Goal: Complete application form: Complete application form

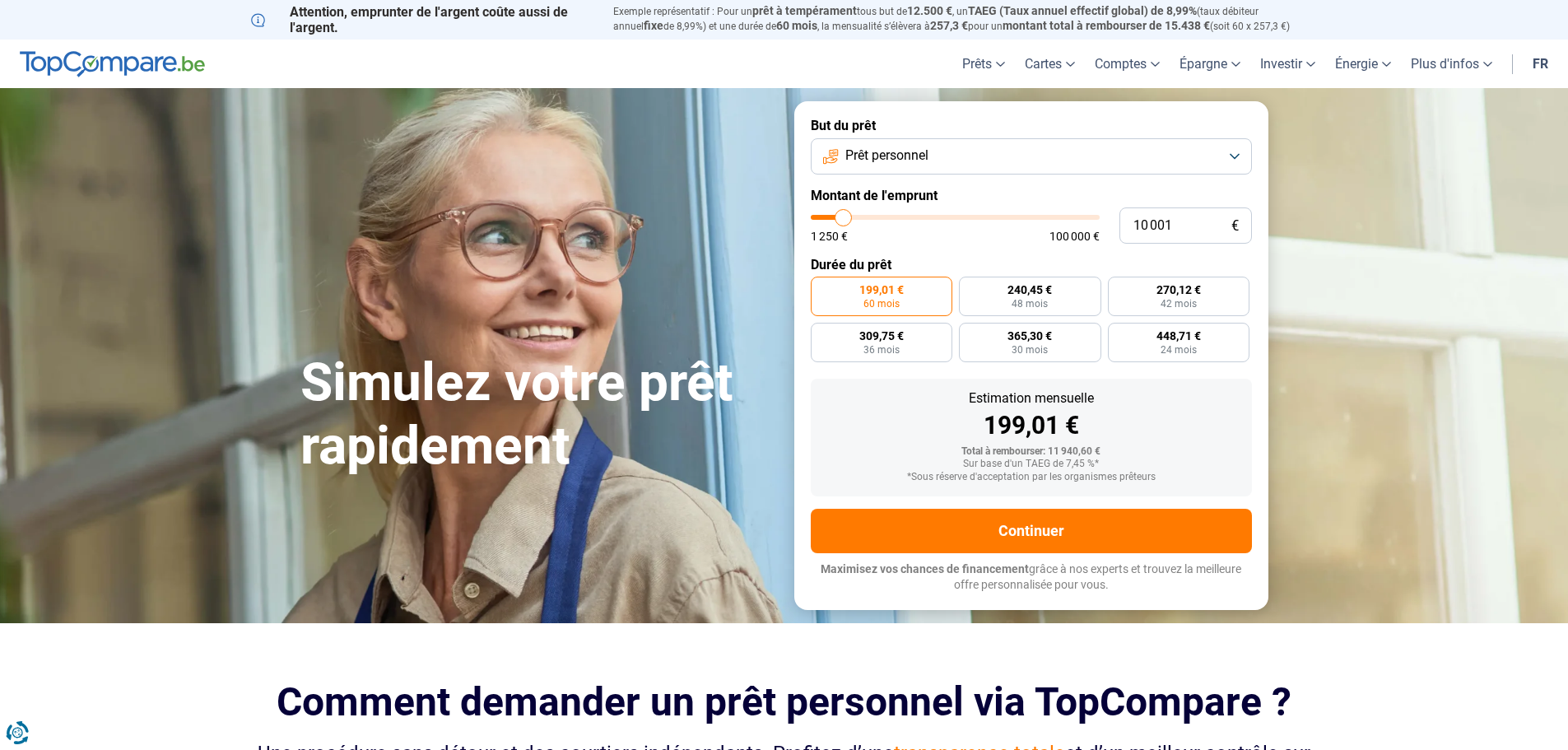
type input "11 250"
type input "11250"
type input "11 500"
type input "11500"
type input "11 750"
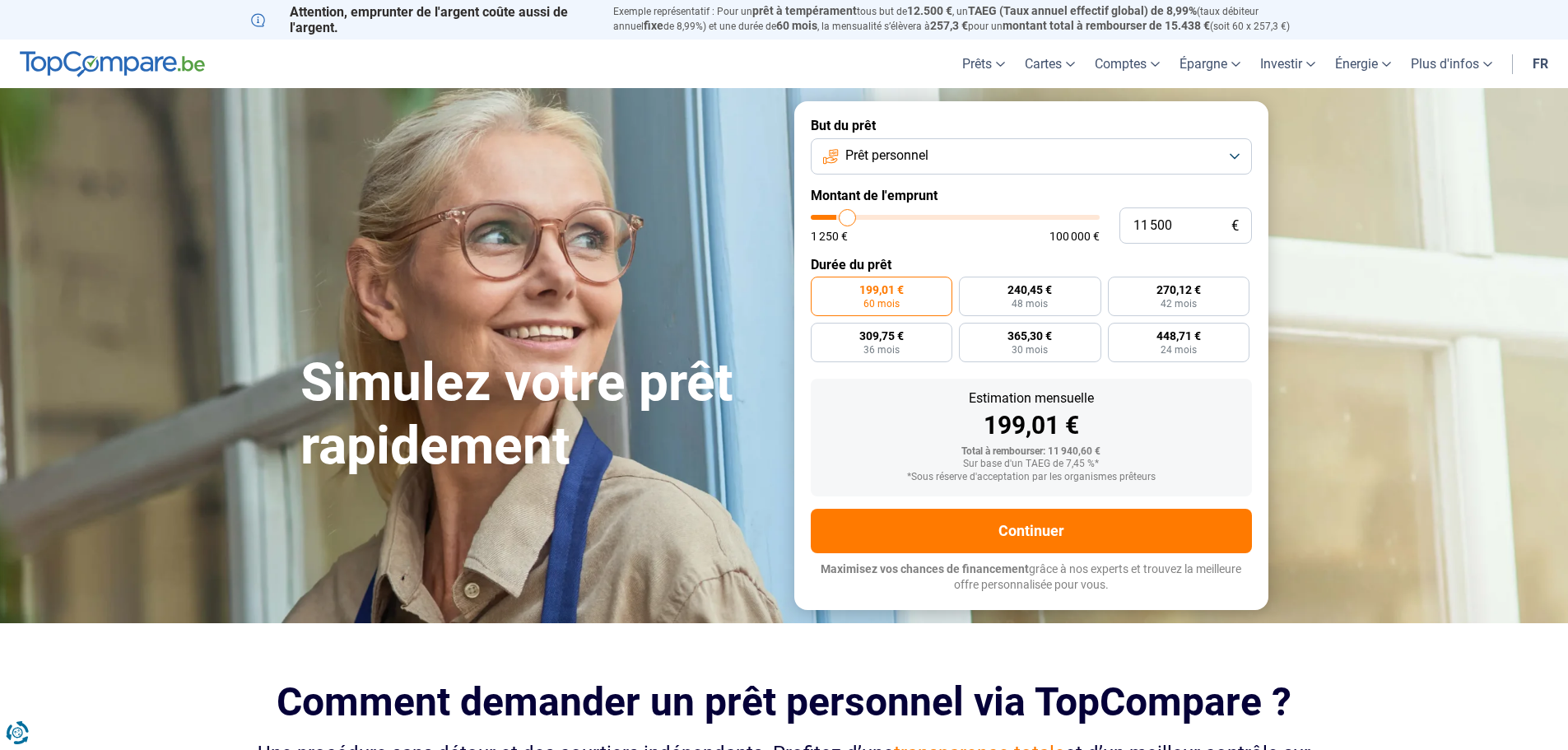
type input "11750"
type input "12 000"
type input "12000"
type input "12 500"
type input "12500"
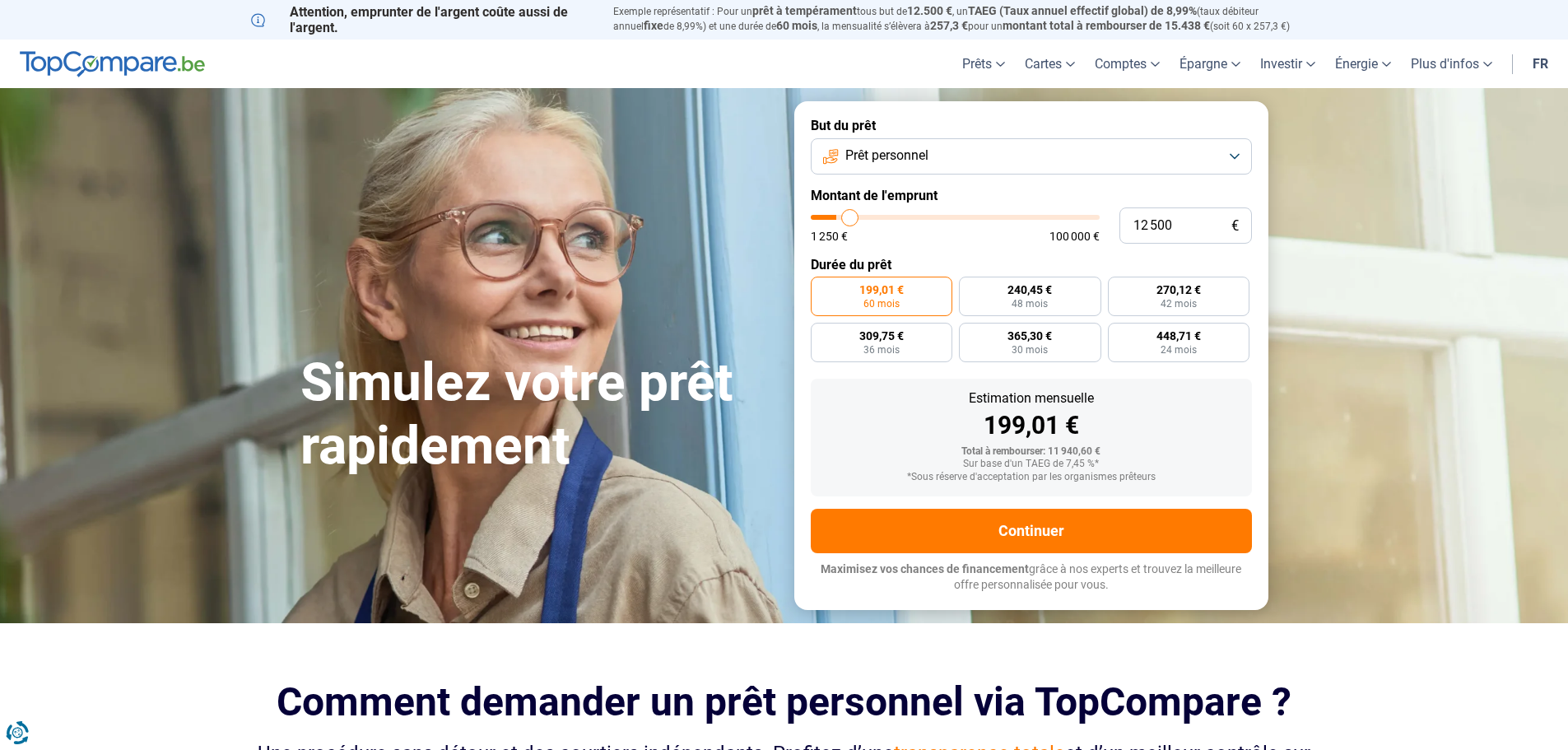
type input "12 750"
type input "12750"
type input "13 000"
type input "13000"
type input "13 250"
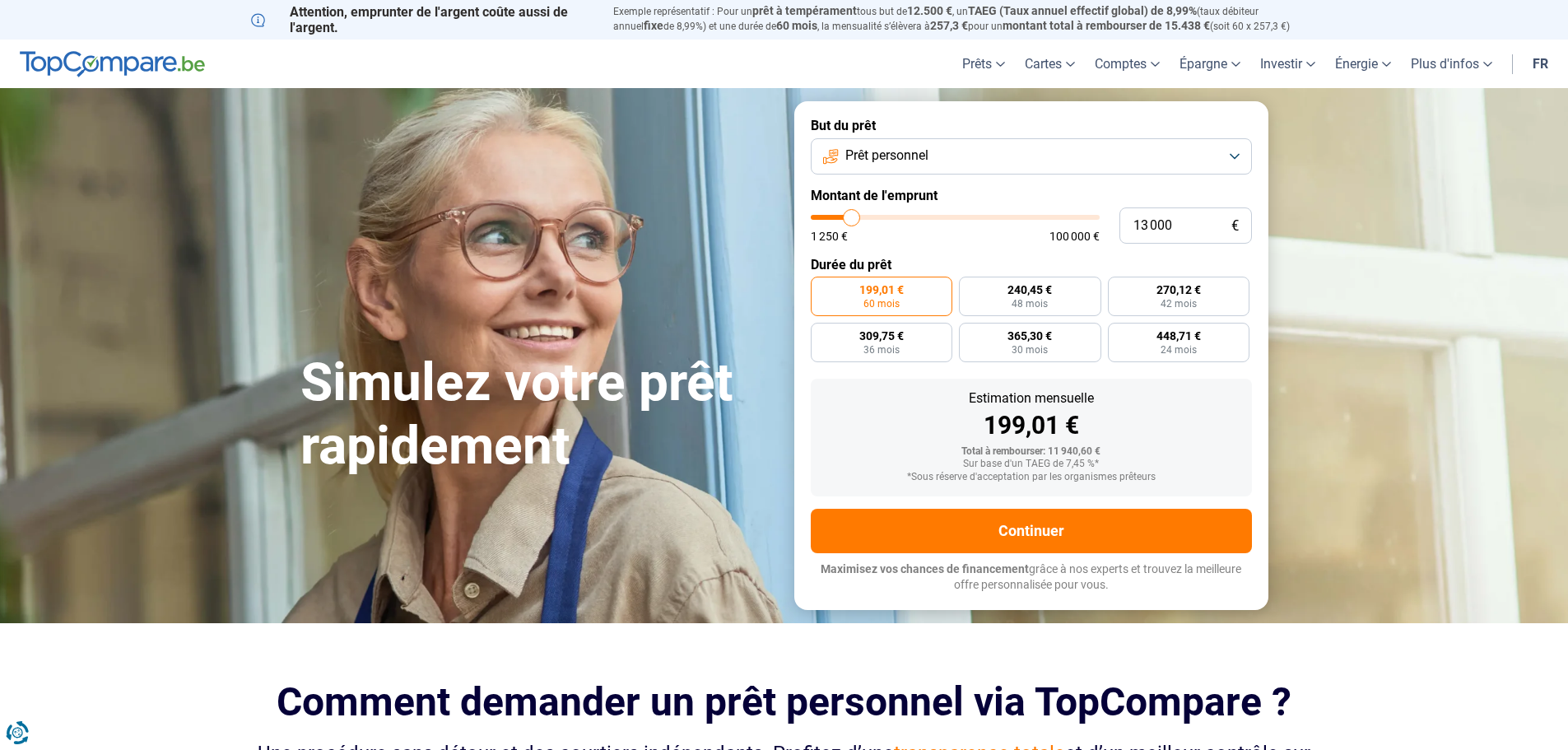
type input "13250"
type input "13 500"
type input "13500"
type input "14 000"
type input "14000"
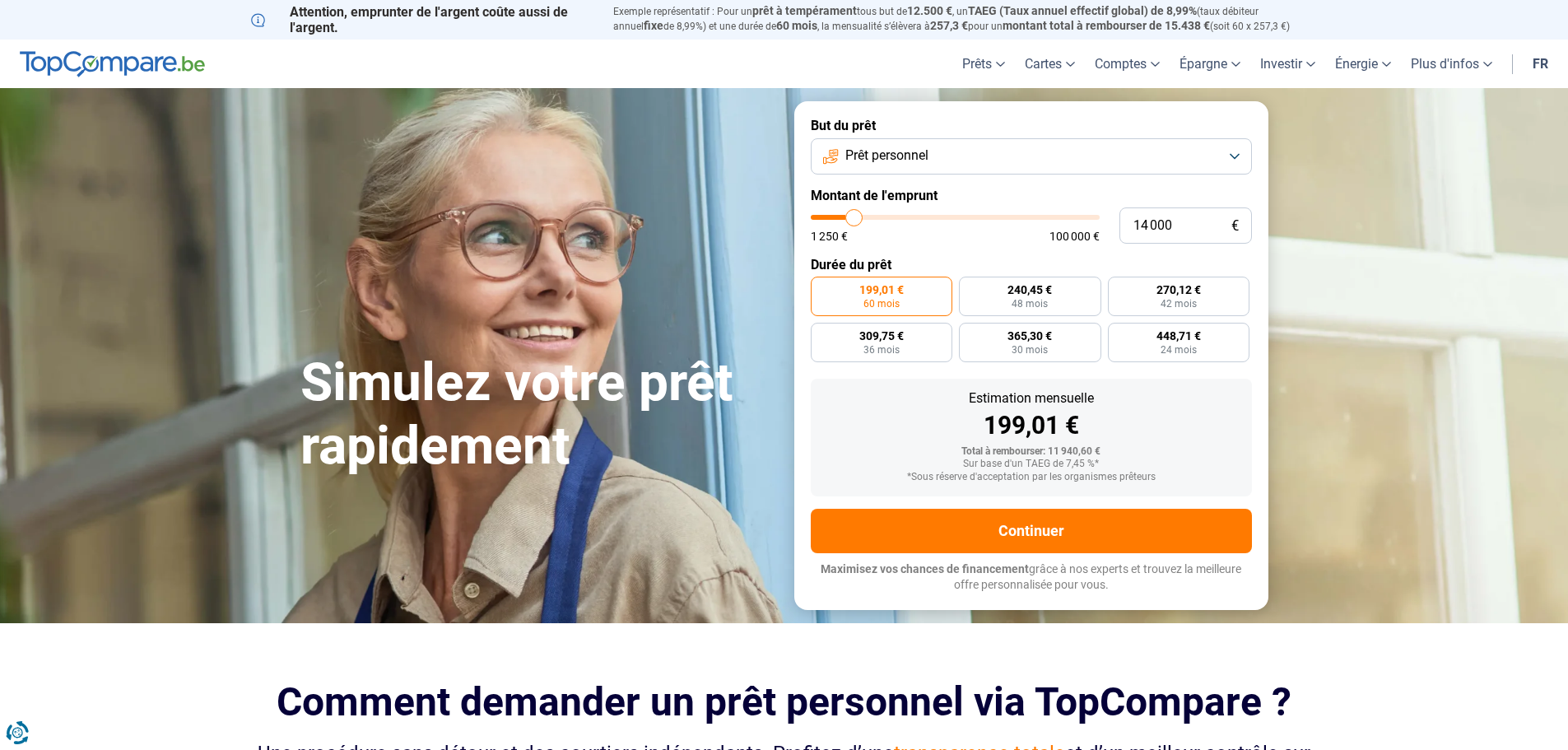
type input "14 250"
type input "14250"
type input "14 500"
type input "14500"
type input "14 750"
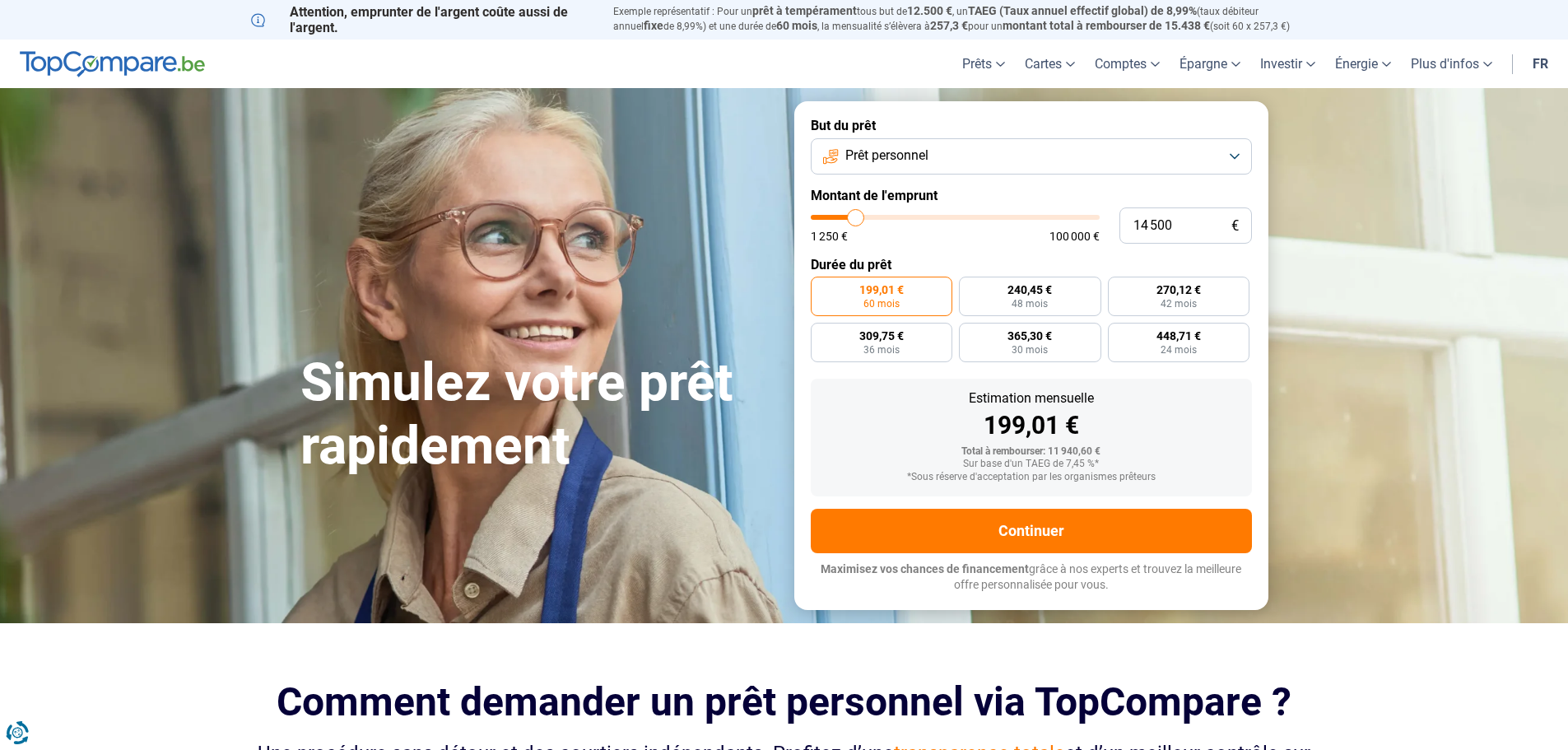
type input "14750"
type input "15 250"
type input "15250"
type input "15 500"
type input "15500"
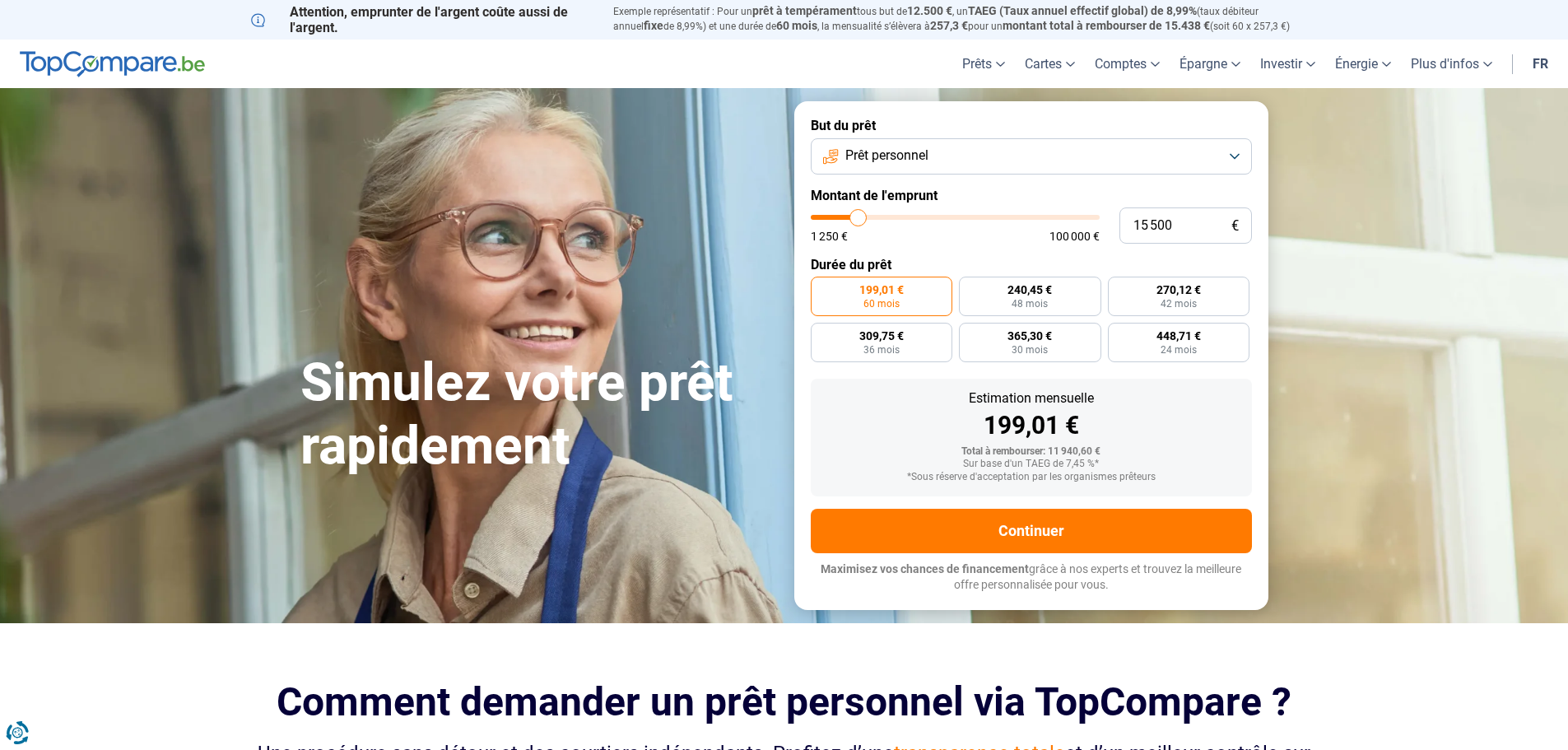
type input "15 750"
type input "15750"
type input "16 000"
type input "16000"
type input "16 250"
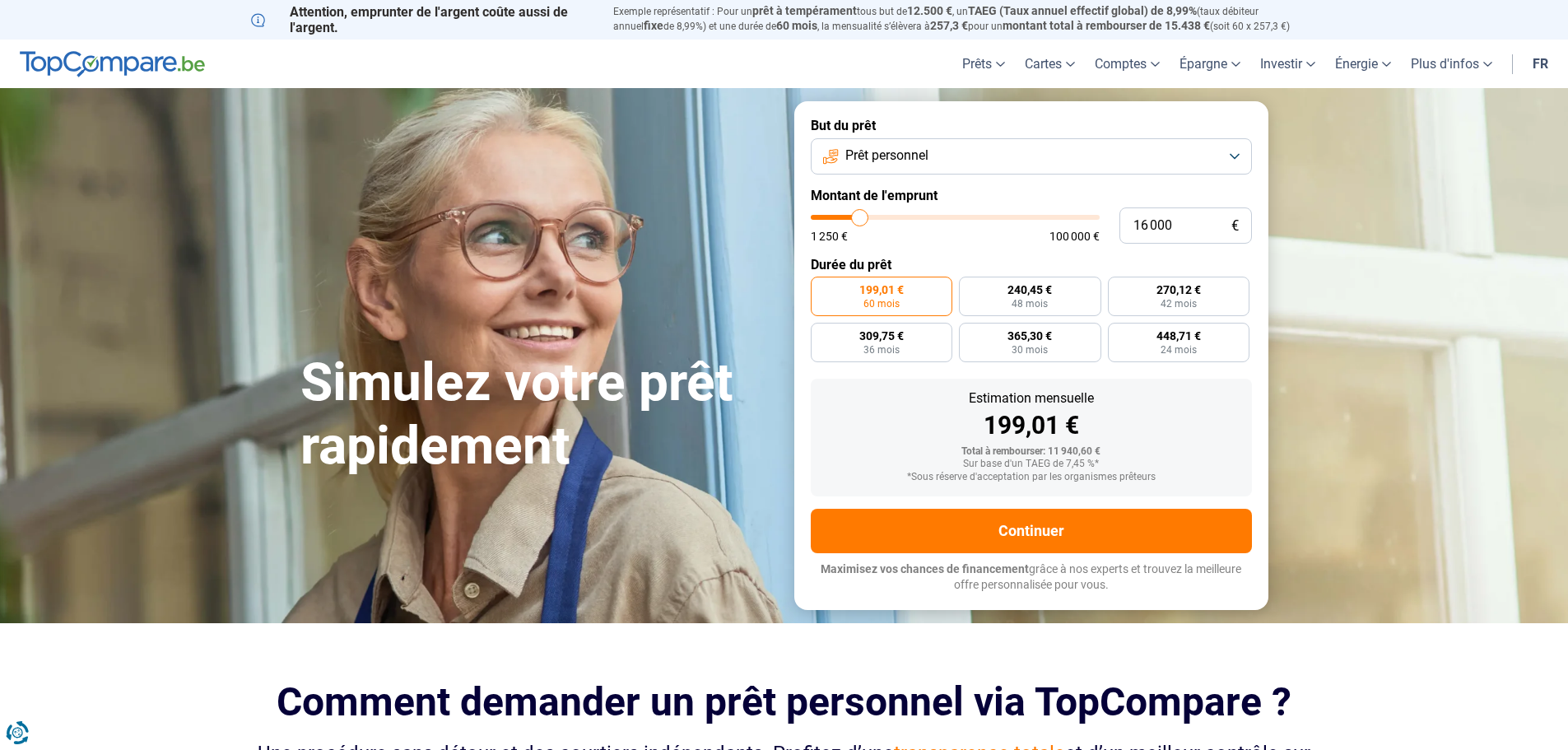
type input "16250"
type input "16 750"
type input "16750"
type input "17 000"
type input "17000"
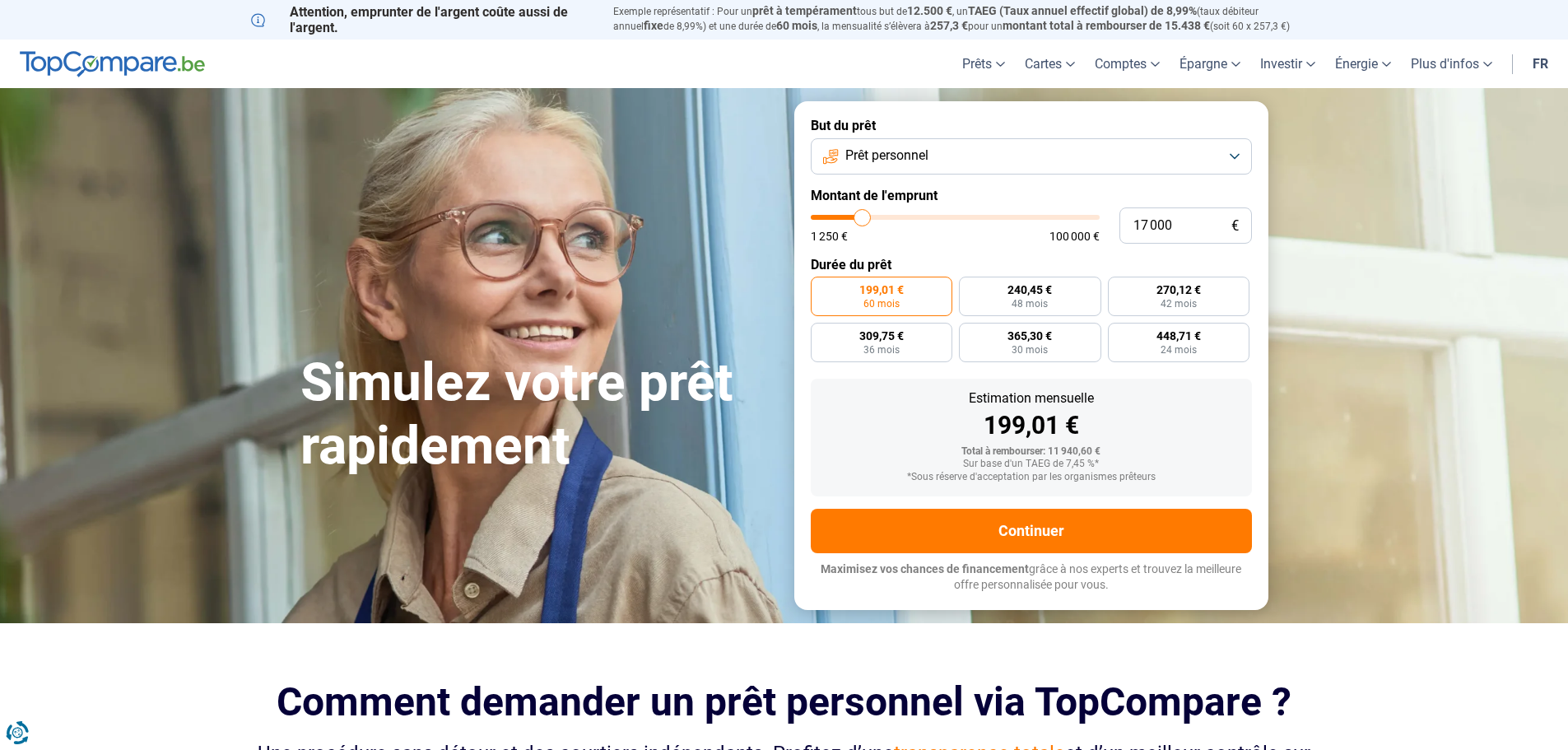
type input "17 500"
type input "17500"
type input "18 000"
type input "18000"
type input "18 250"
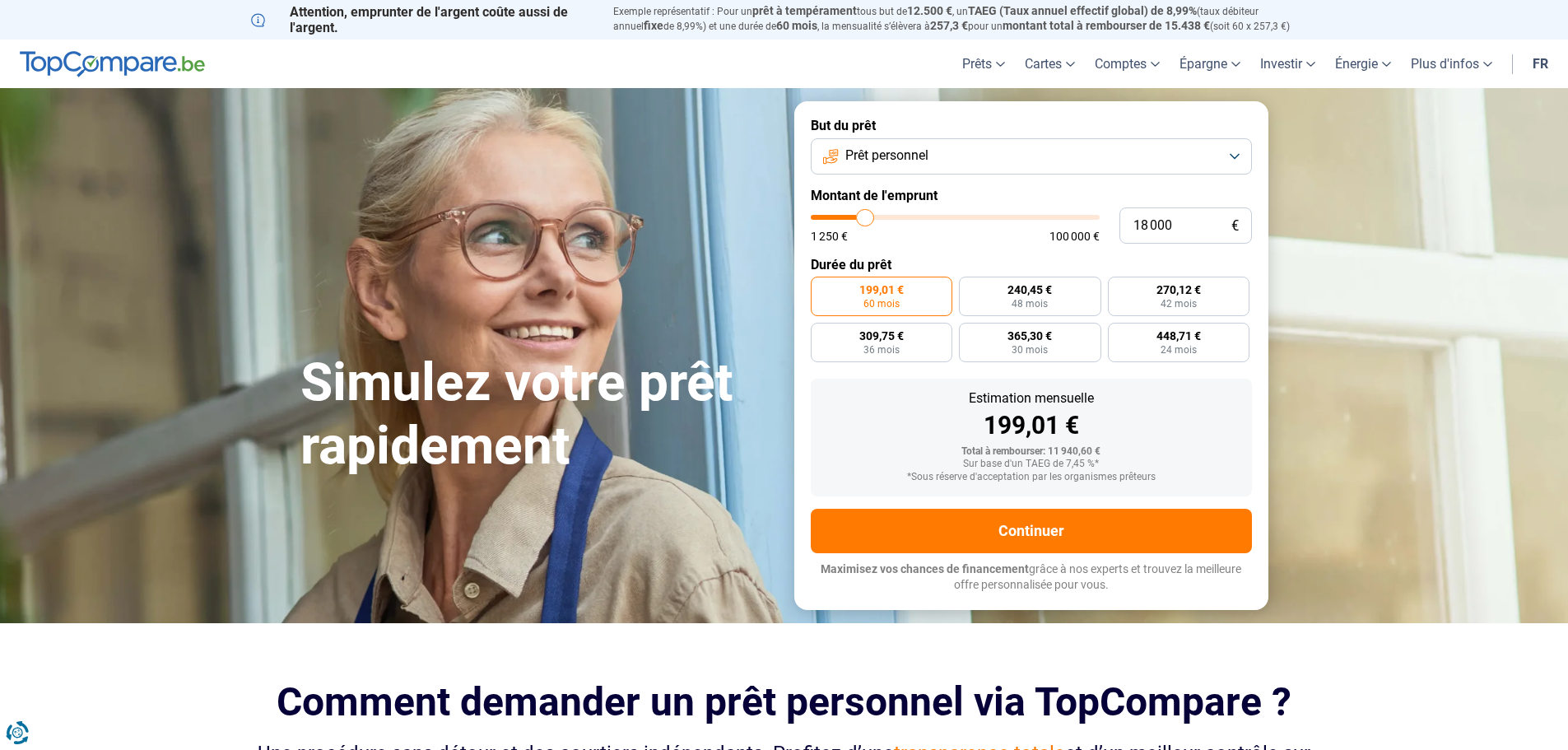
type input "18250"
type input "19 000"
type input "19000"
type input "19 750"
type input "19750"
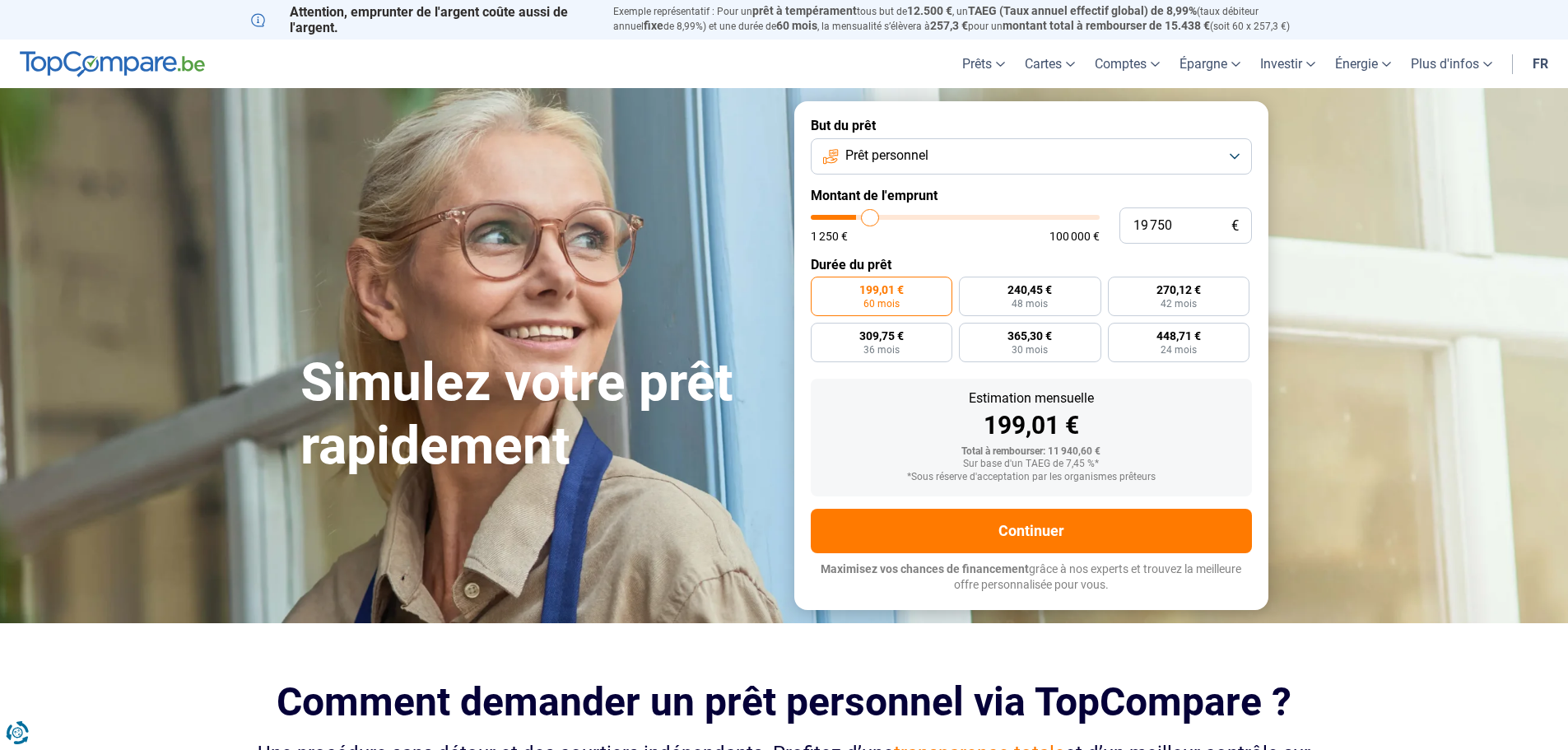
type input "20 000"
type input "20000"
type input "20 250"
type input "20250"
type input "20 750"
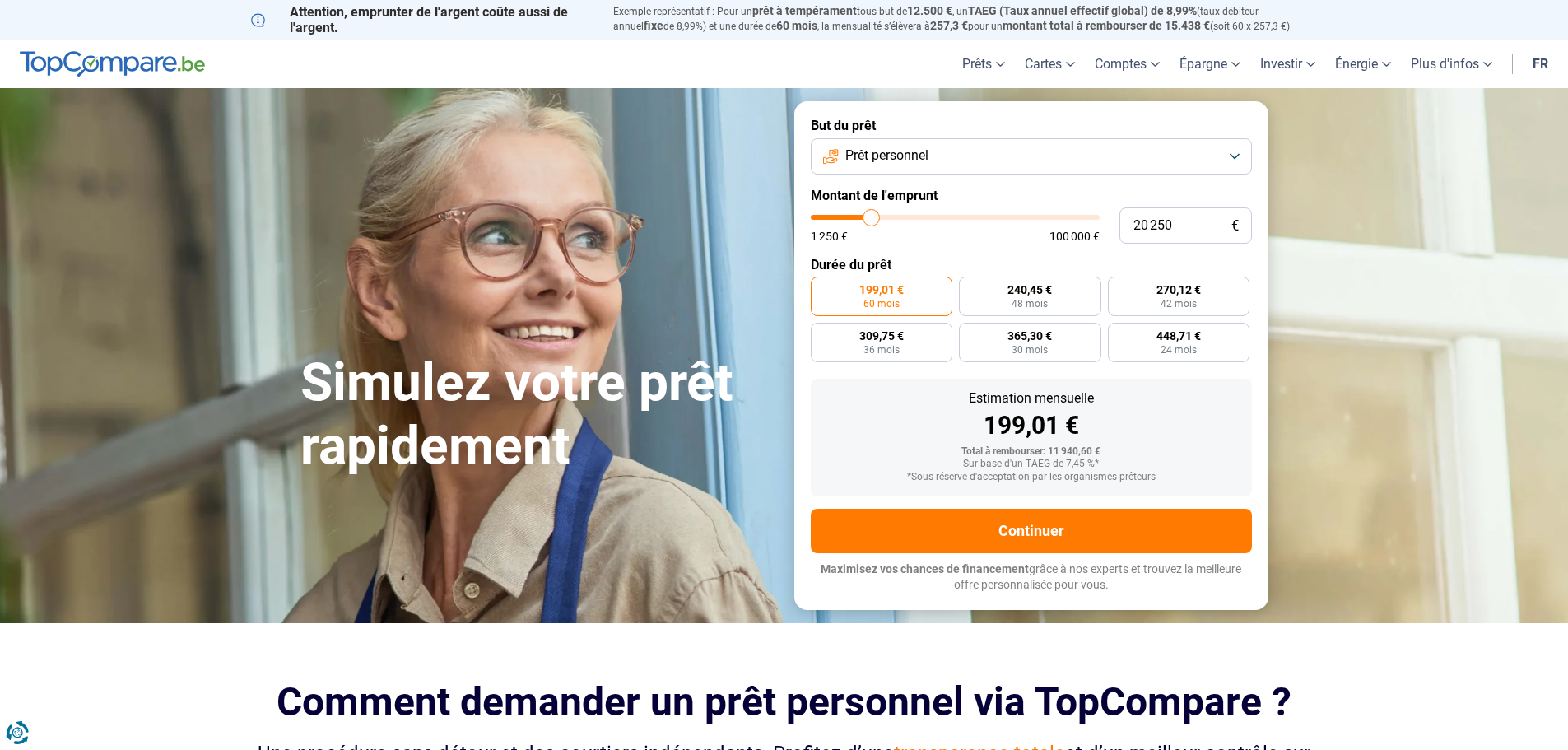
type input "20750"
type input "20 250"
type input "20250"
type input "19 750"
type input "19750"
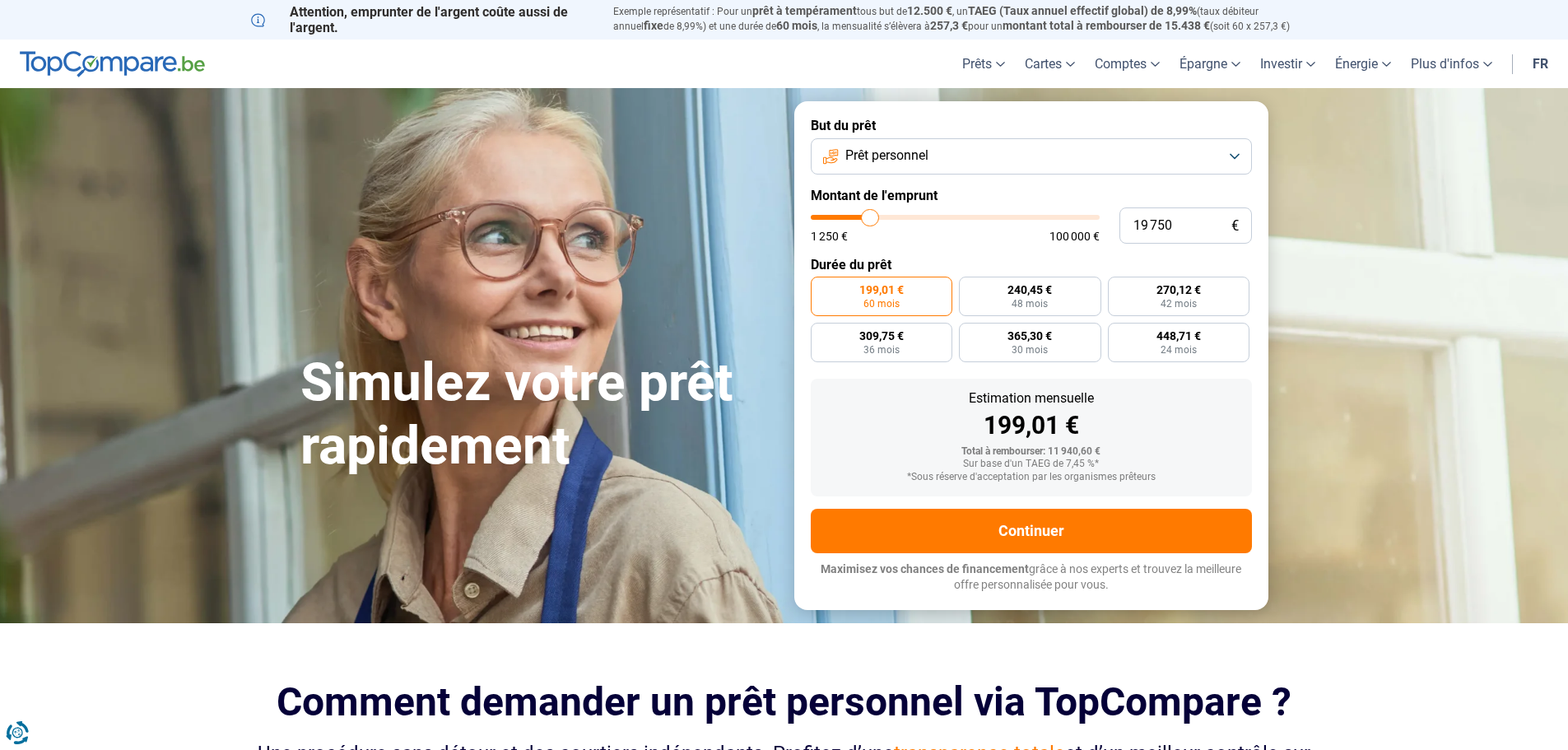
type input "19 500"
type input "19500"
type input "19 750"
type input "19750"
type input "20 000"
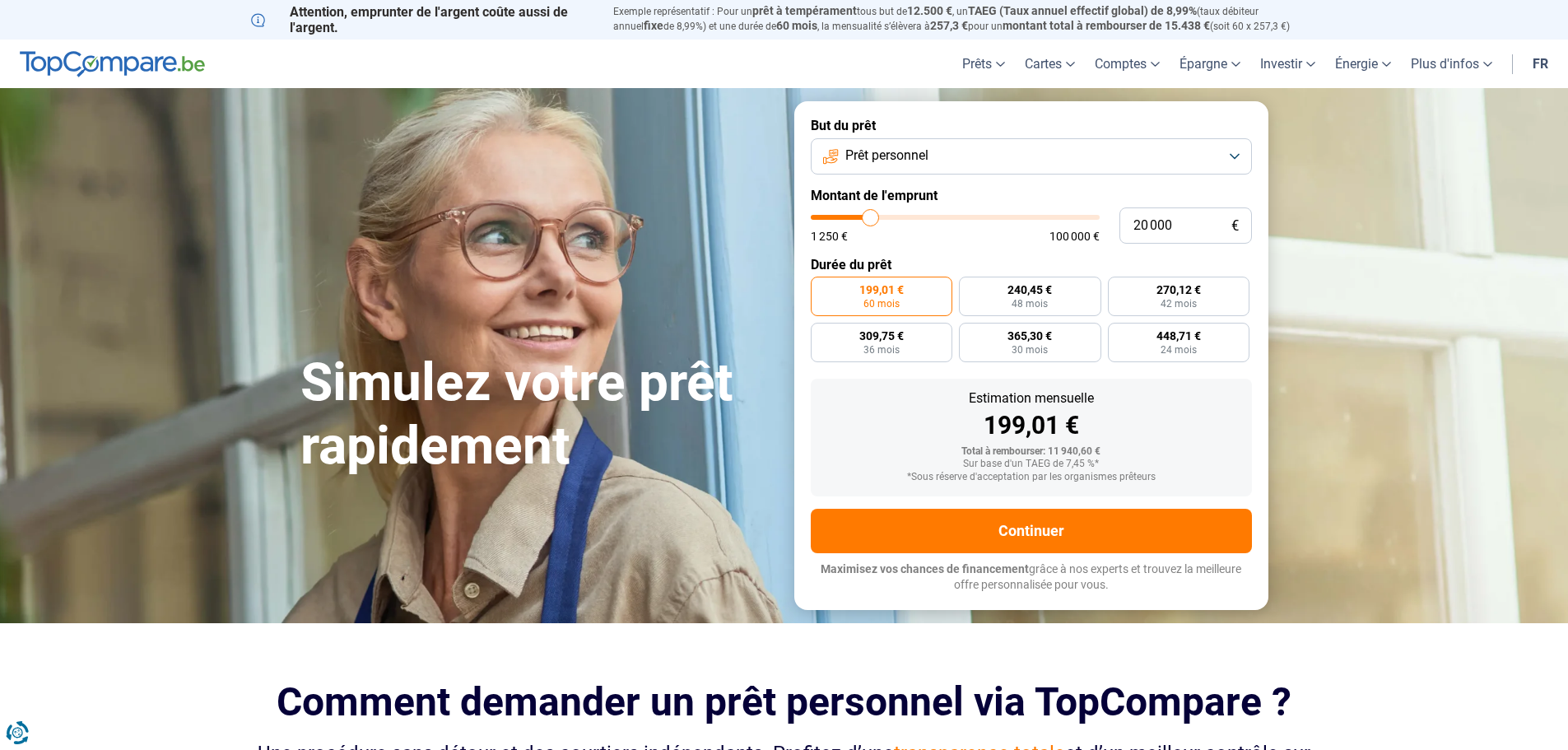
drag, startPoint x: 848, startPoint y: 223, endPoint x: 872, endPoint y: 228, distance: 24.5
type input "20000"
click at [872, 220] on input "range" at bounding box center [955, 217] width 289 height 5
radio input "false"
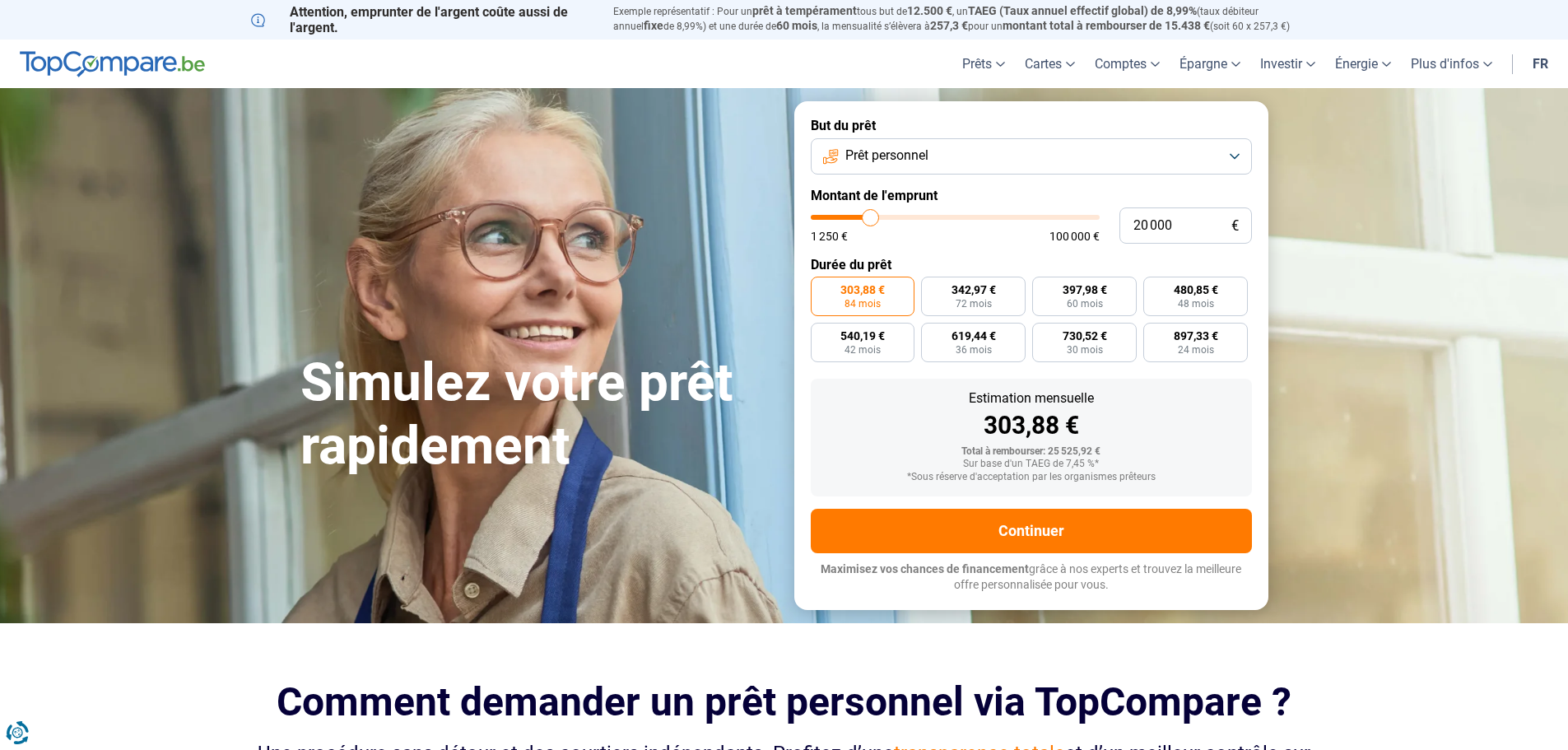
click at [877, 296] on span "303,88 €" at bounding box center [862, 289] width 44 height 11
click at [821, 287] on input "303,88 € 84 mois" at bounding box center [816, 282] width 10 height 10
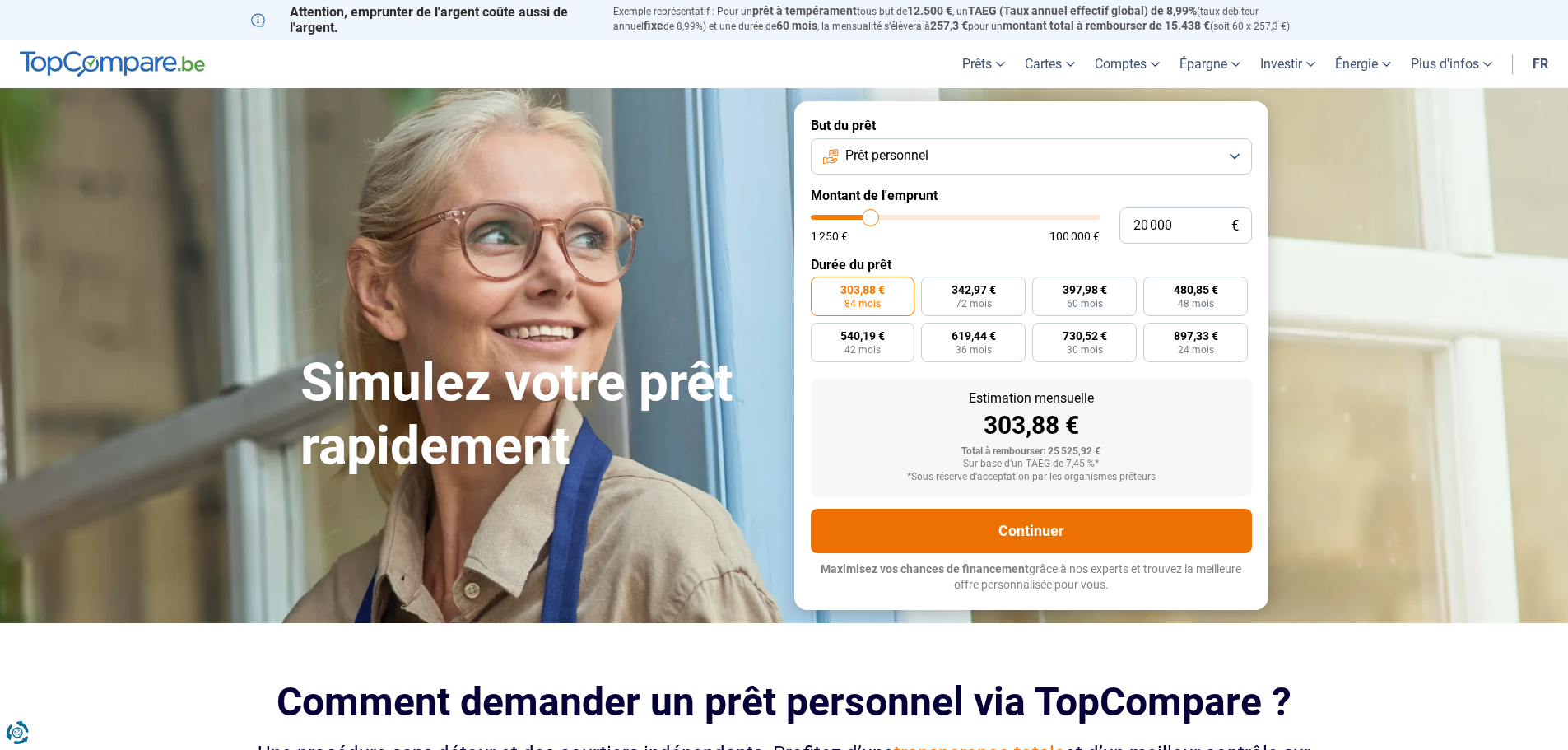
click at [1027, 553] on button "Continuer" at bounding box center [1031, 530] width 441 height 44
click at [1044, 553] on button "Continuer" at bounding box center [1031, 530] width 441 height 44
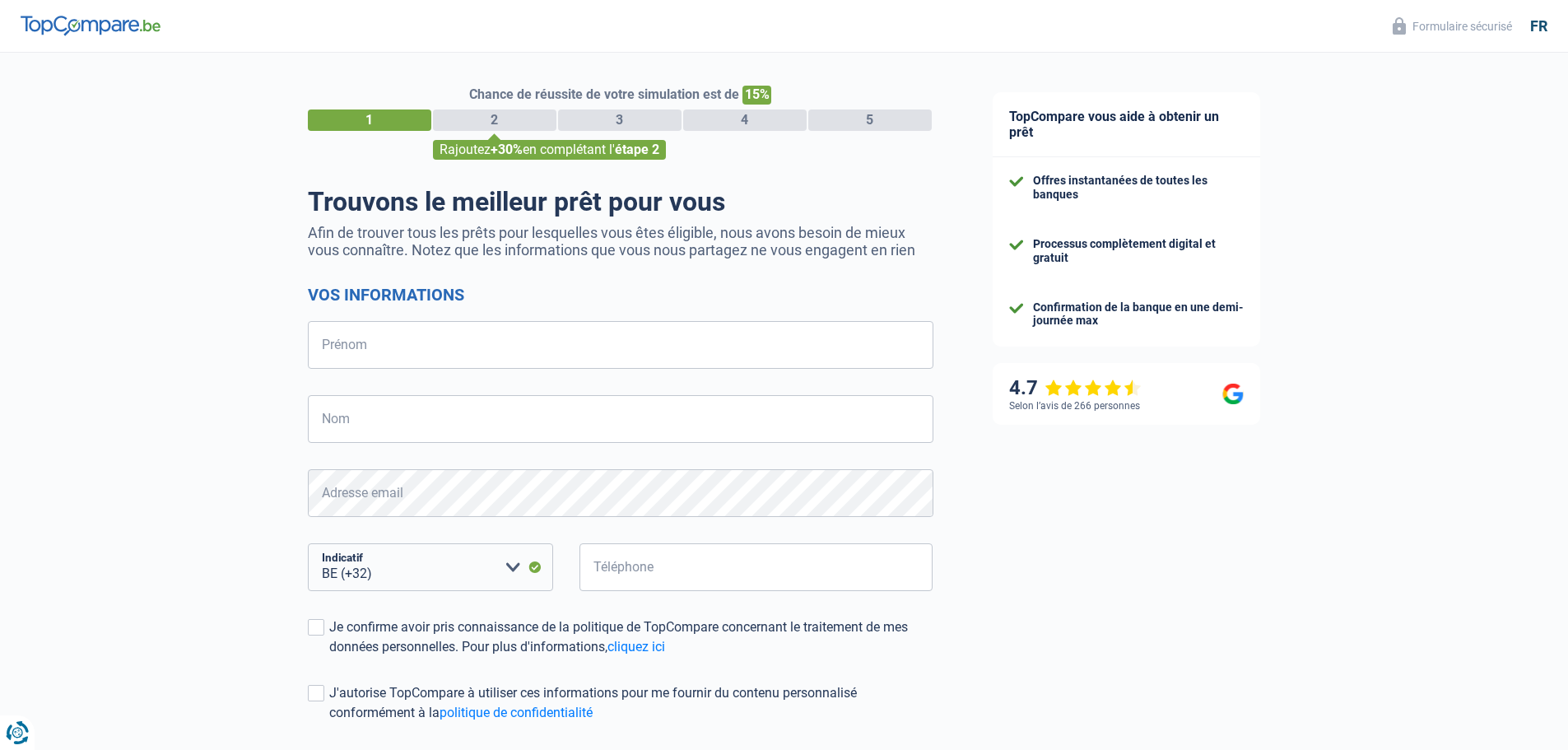
select select "32"
click at [372, 335] on input "Prénom" at bounding box center [620, 344] width 626 height 48
type input "Bertrand"
type input "Deceuninck"
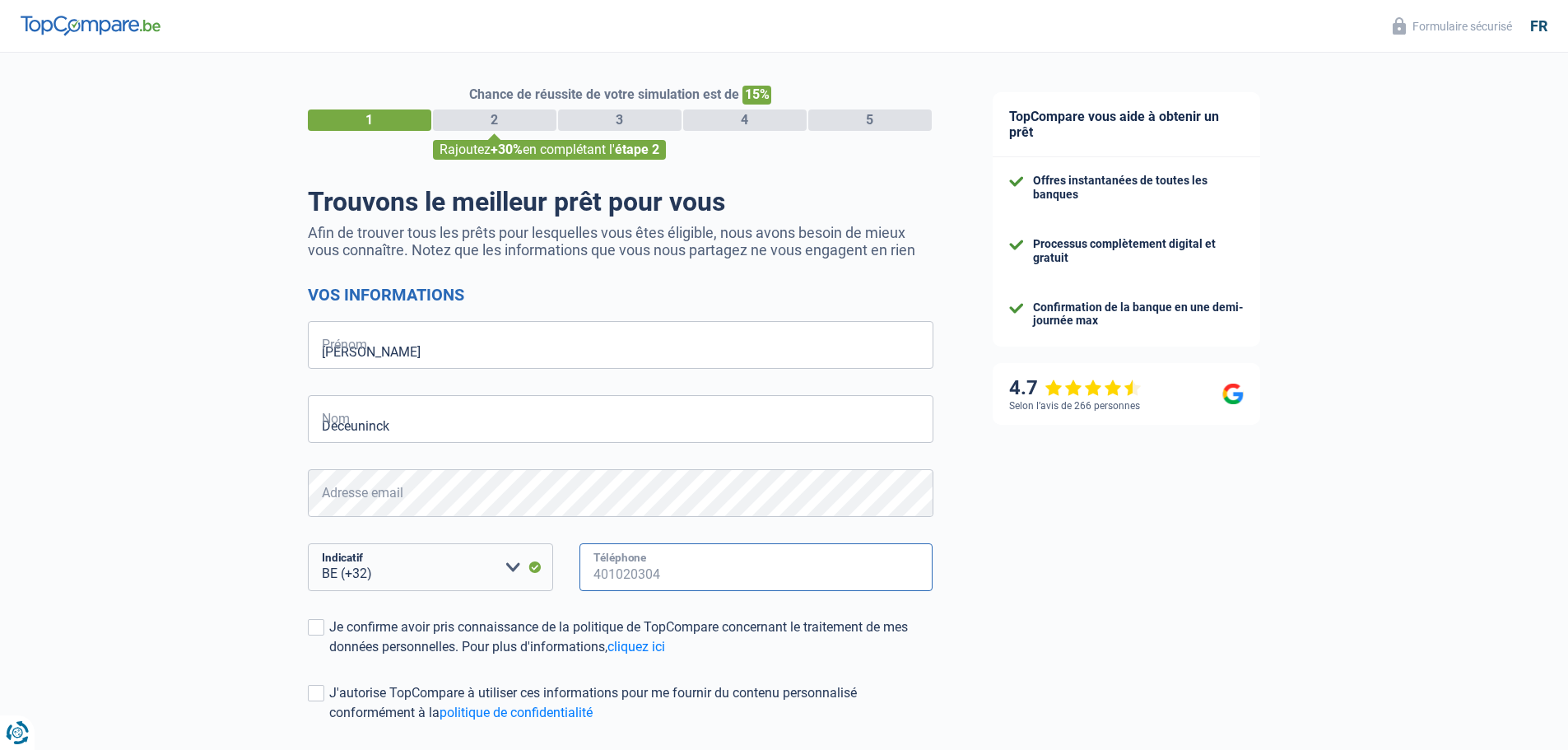
type input "475339112"
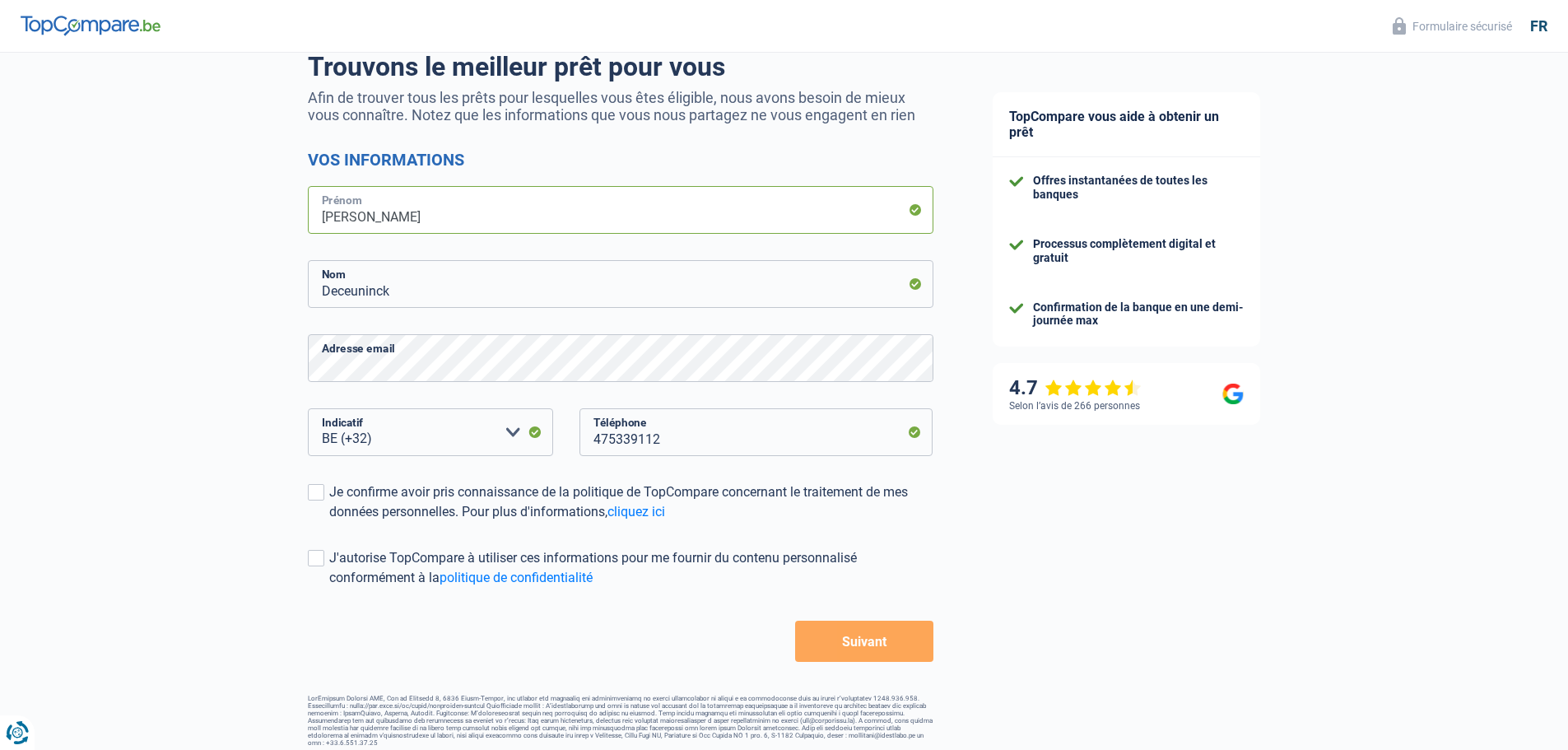
scroll to position [144, 0]
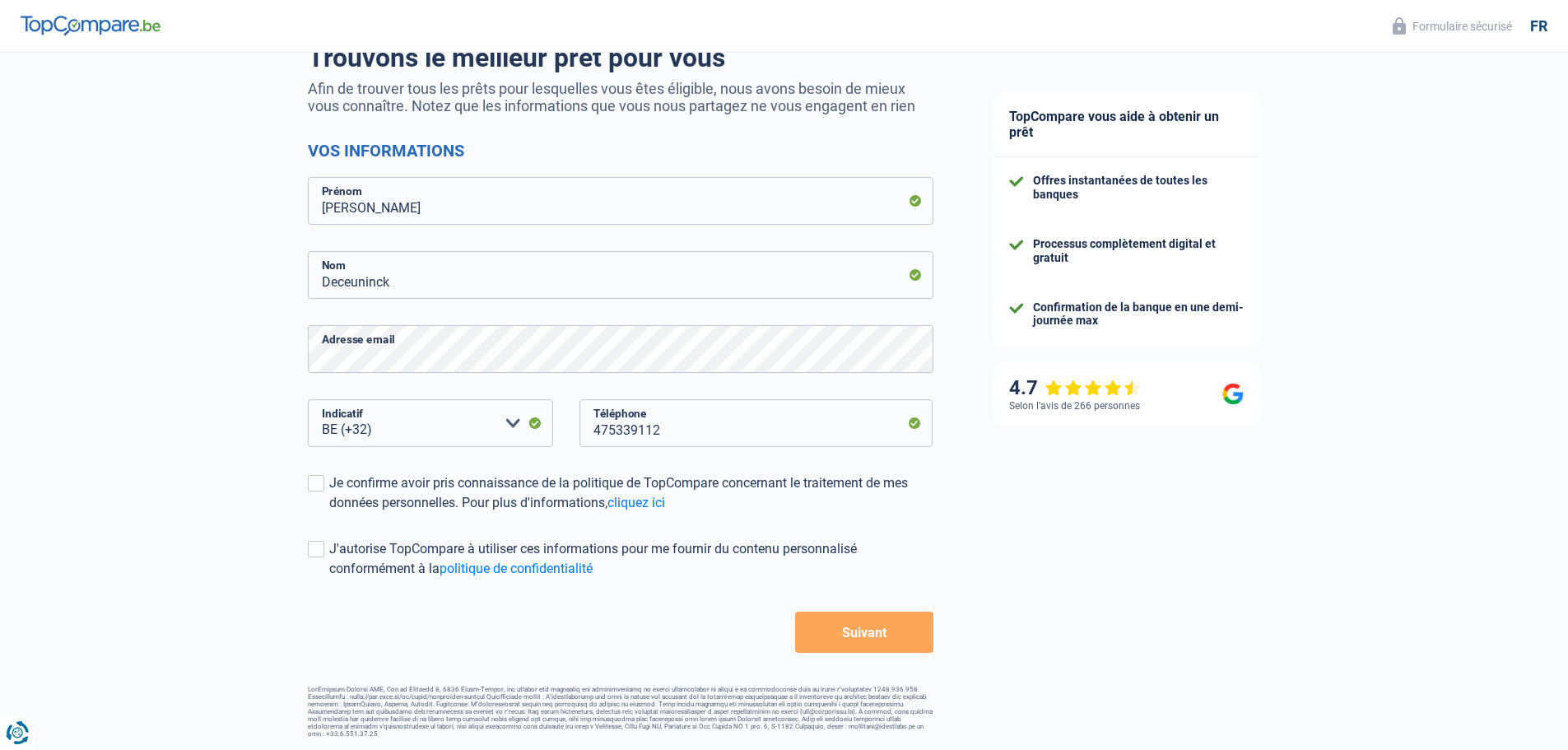
click at [869, 640] on button "Suivant" at bounding box center [864, 632] width 138 height 42
click at [874, 636] on button "Suivant" at bounding box center [864, 632] width 138 height 42
click at [318, 485] on span at bounding box center [316, 483] width 16 height 16
click at [330, 513] on input "Je confirme avoir pris connaissance de la politique de TopCompare concernant le…" at bounding box center [330, 513] width 0 height 0
click at [846, 633] on button "Suivant" at bounding box center [864, 632] width 138 height 42
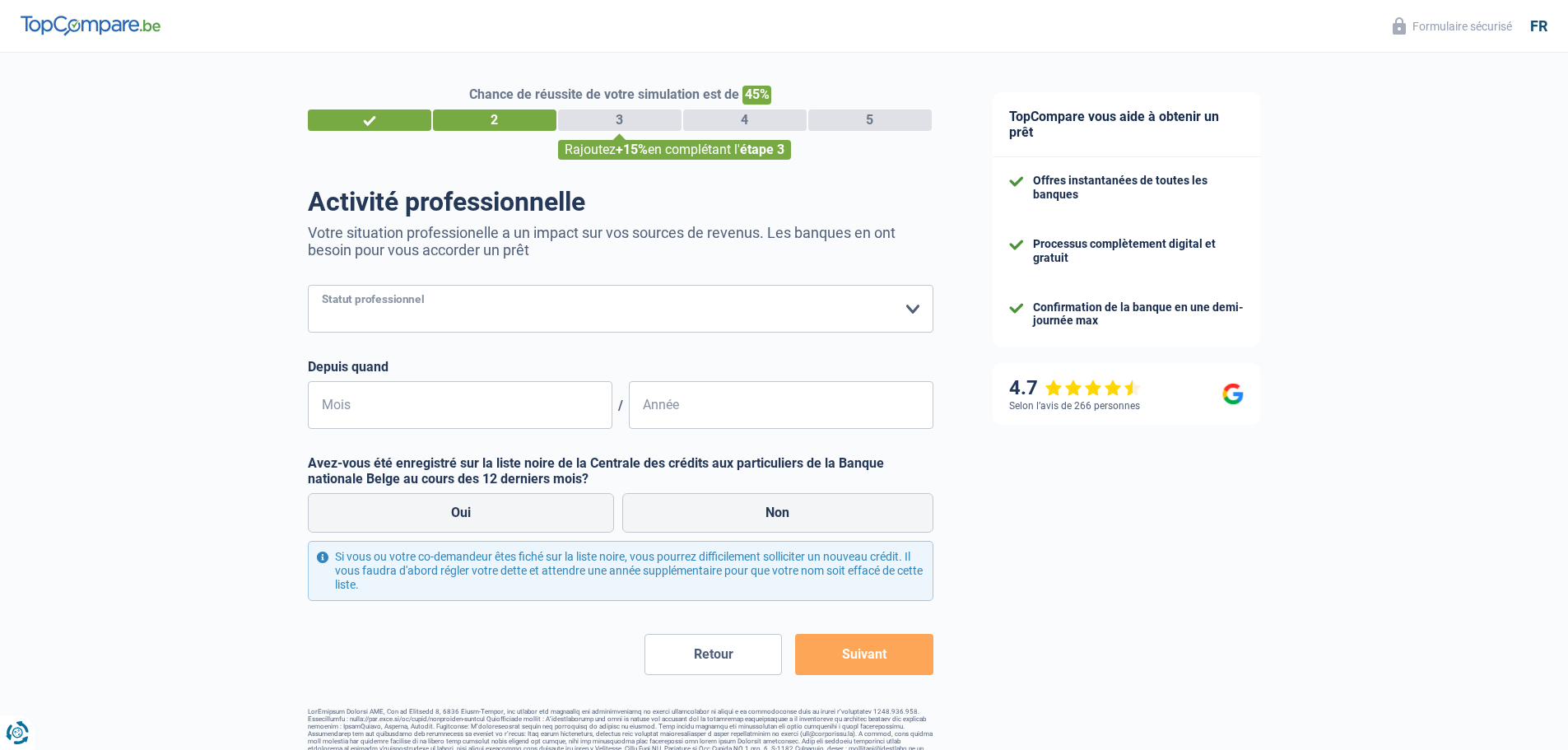
click at [907, 311] on select "Ouvrier Employé privé Employé public Invalide Indépendant Pensionné Chômeur Mut…" at bounding box center [620, 308] width 626 height 48
select select "worker"
click at [308, 286] on select "Ouvrier Employé privé Employé public Invalide Indépendant Pensionné Chômeur Mut…" at bounding box center [620, 308] width 626 height 48
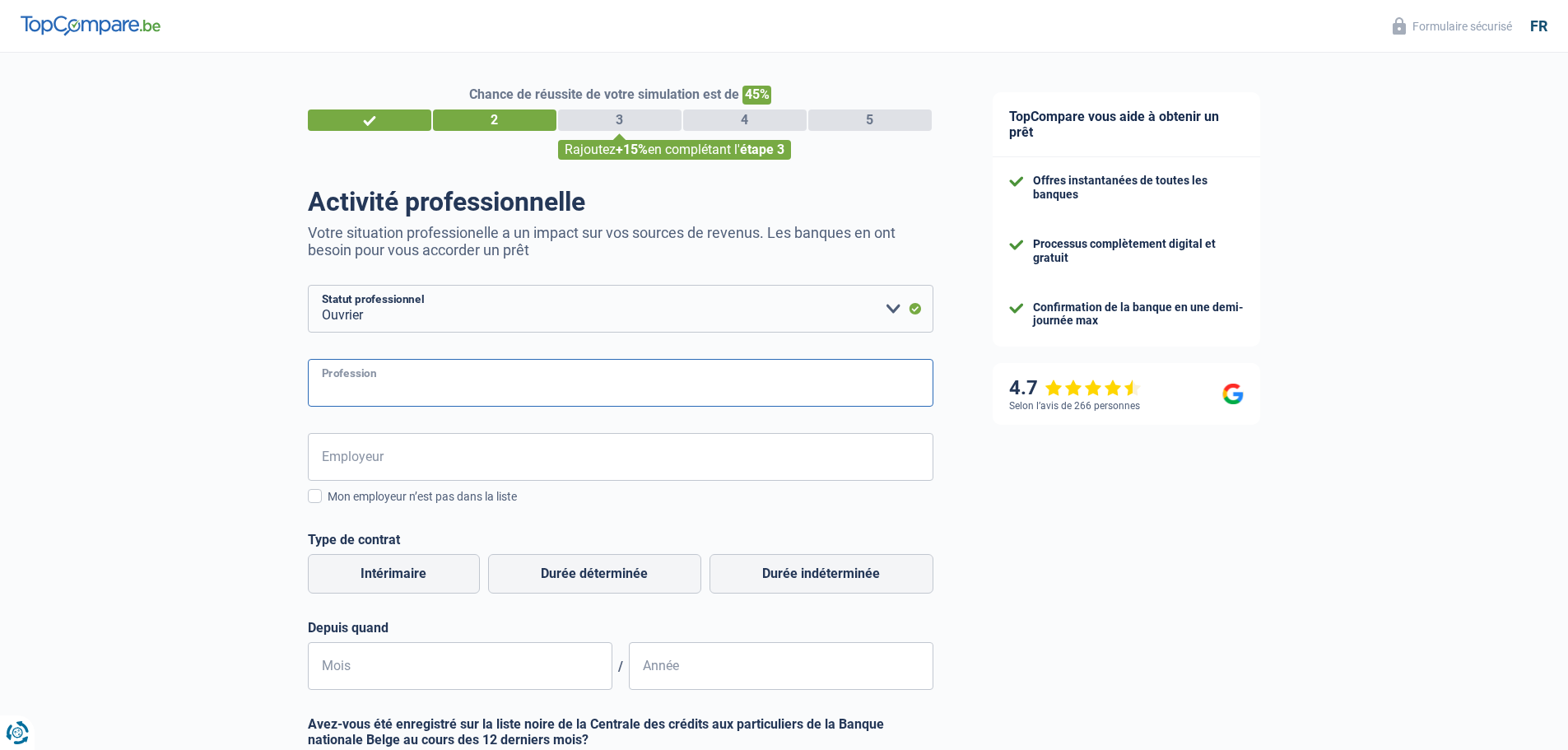
click at [482, 388] on input "Profession" at bounding box center [620, 382] width 626 height 48
type input "securite"
click at [398, 464] on input "Employeur" at bounding box center [620, 456] width 626 height 48
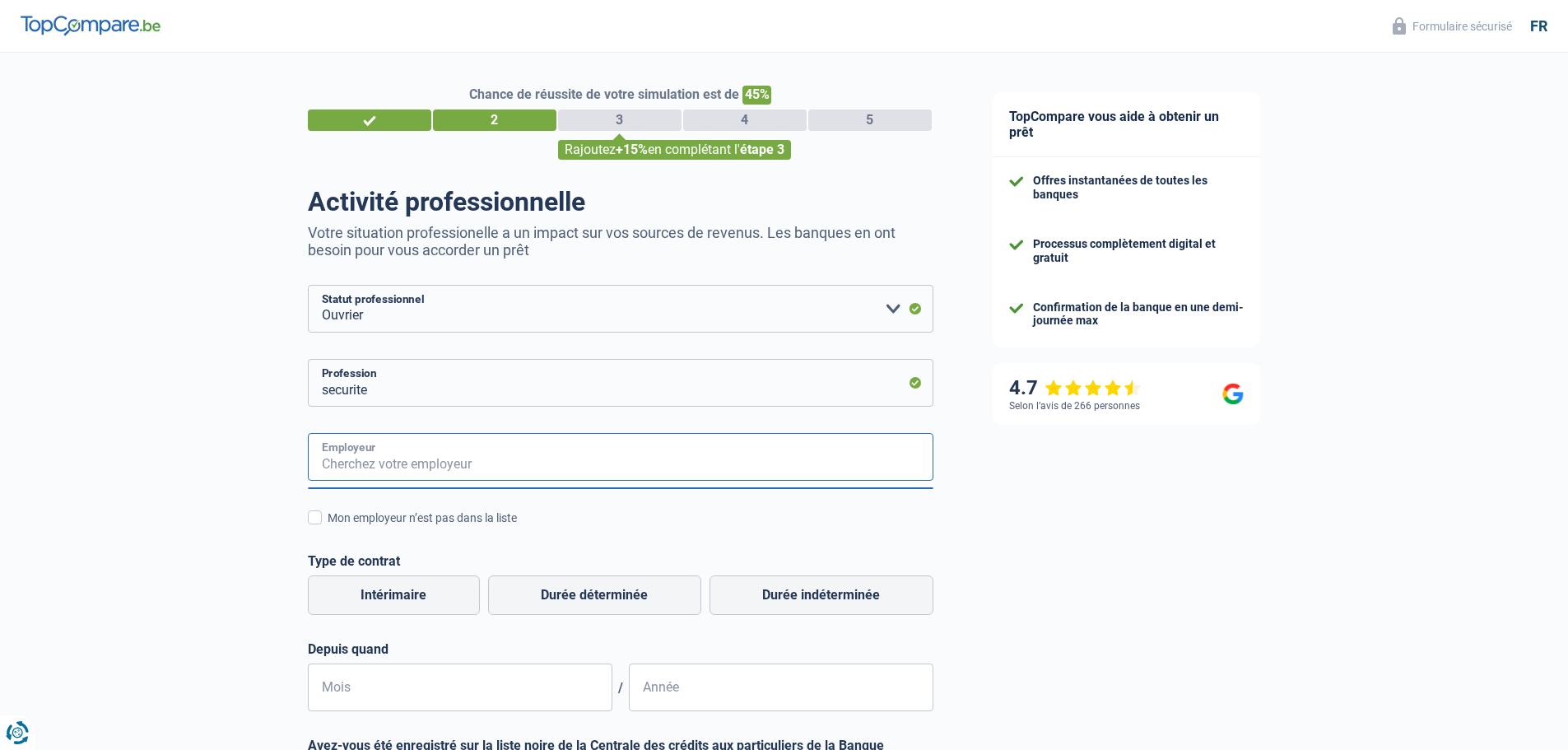
click at [434, 458] on input "Employeur" at bounding box center [620, 456] width 626 height 48
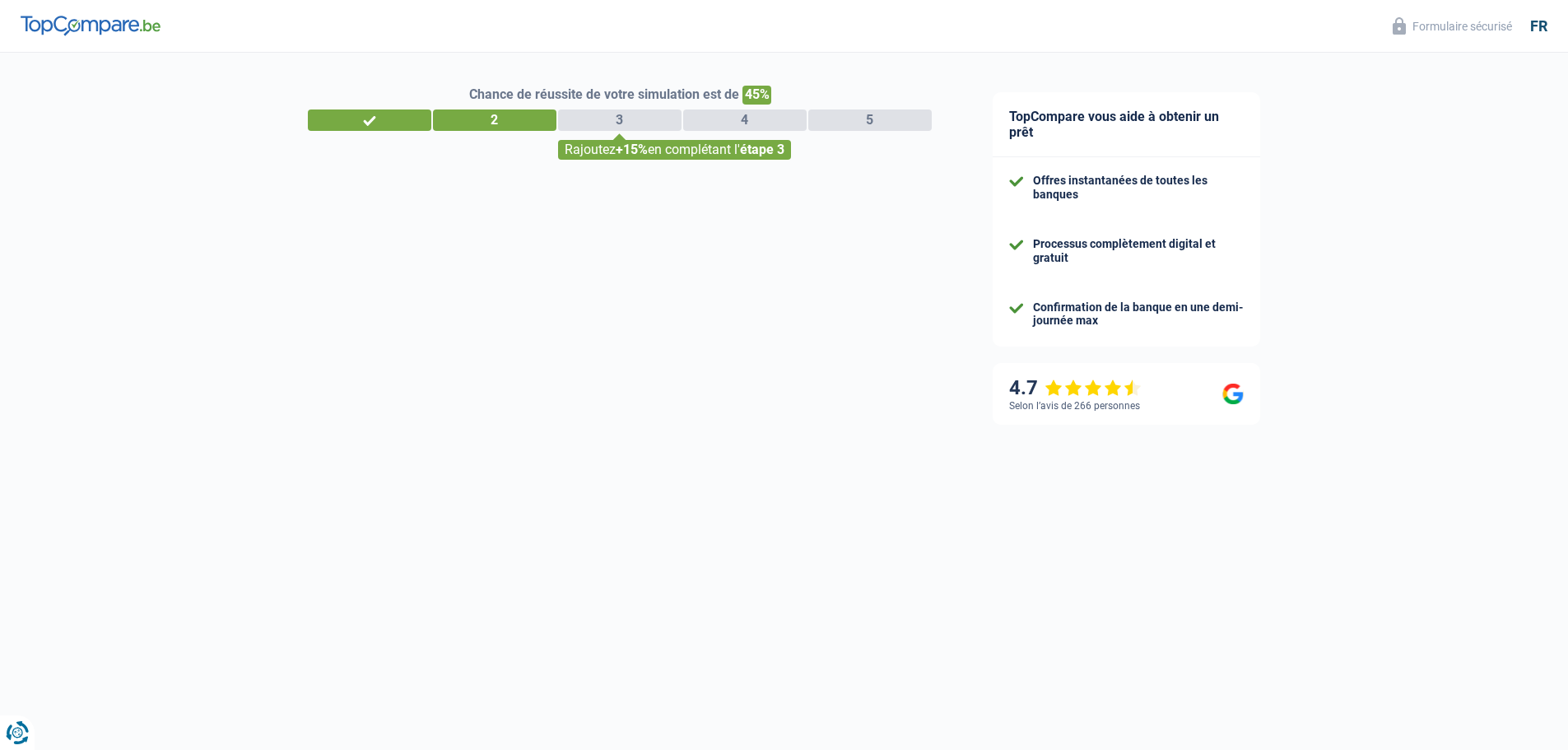
select select "32"
